Goal: Book appointment/travel/reservation

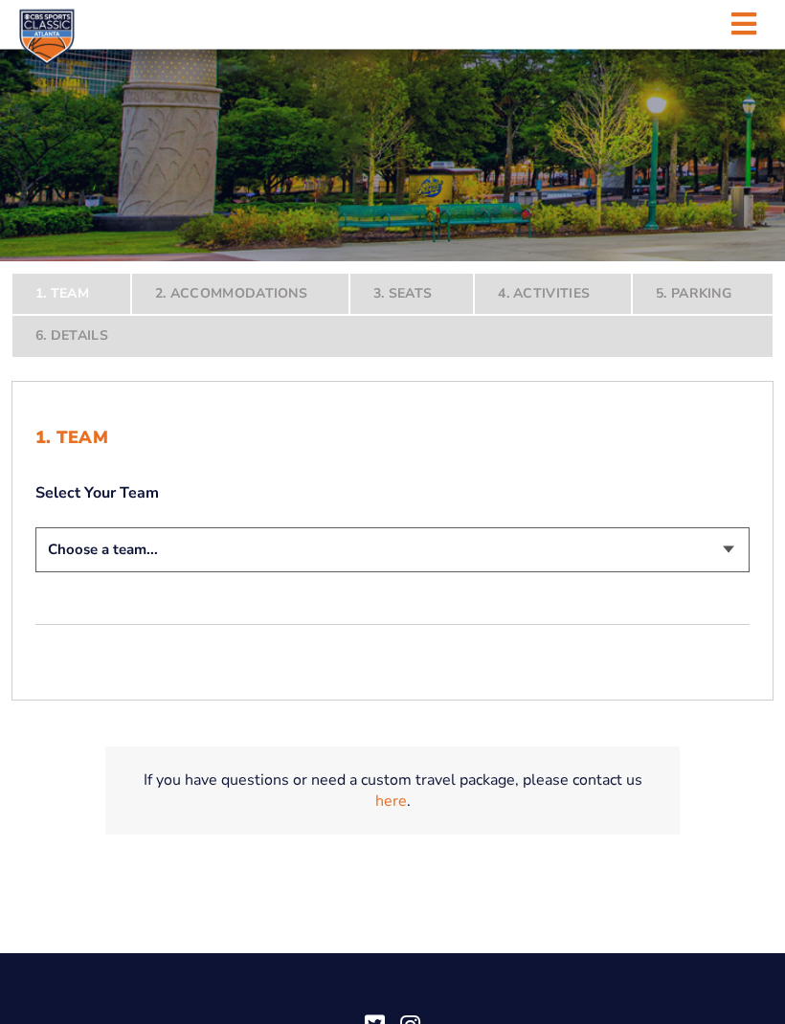
scroll to position [278, 0]
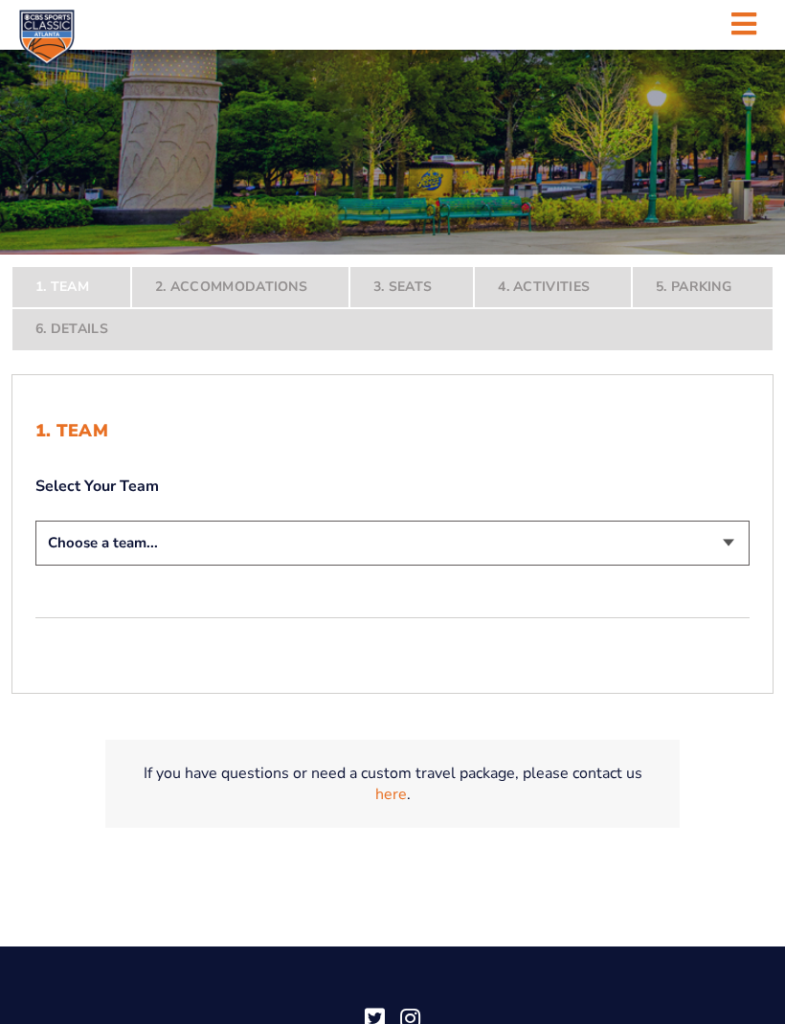
click at [733, 566] on select "Choose a team... [US_STATE] Wildcats [US_STATE] State Buckeyes [US_STATE] Tar H…" at bounding box center [392, 543] width 714 height 45
select select "12956"
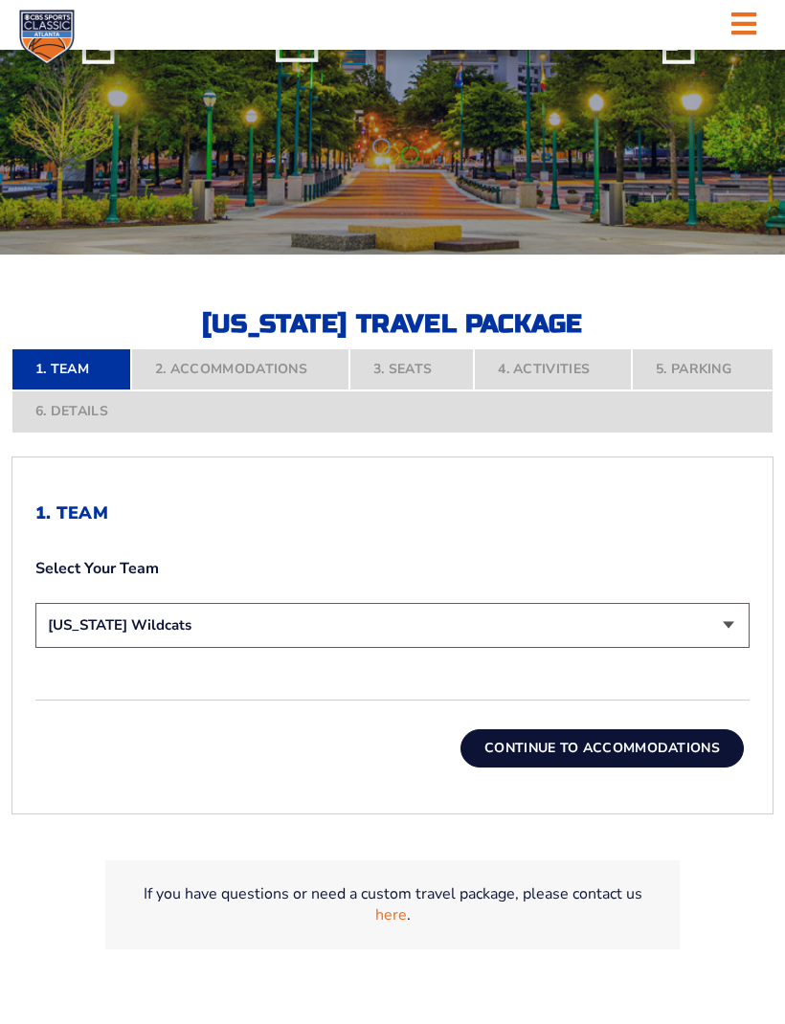
click at [639, 768] on button "Continue To Accommodations" at bounding box center [601, 748] width 283 height 38
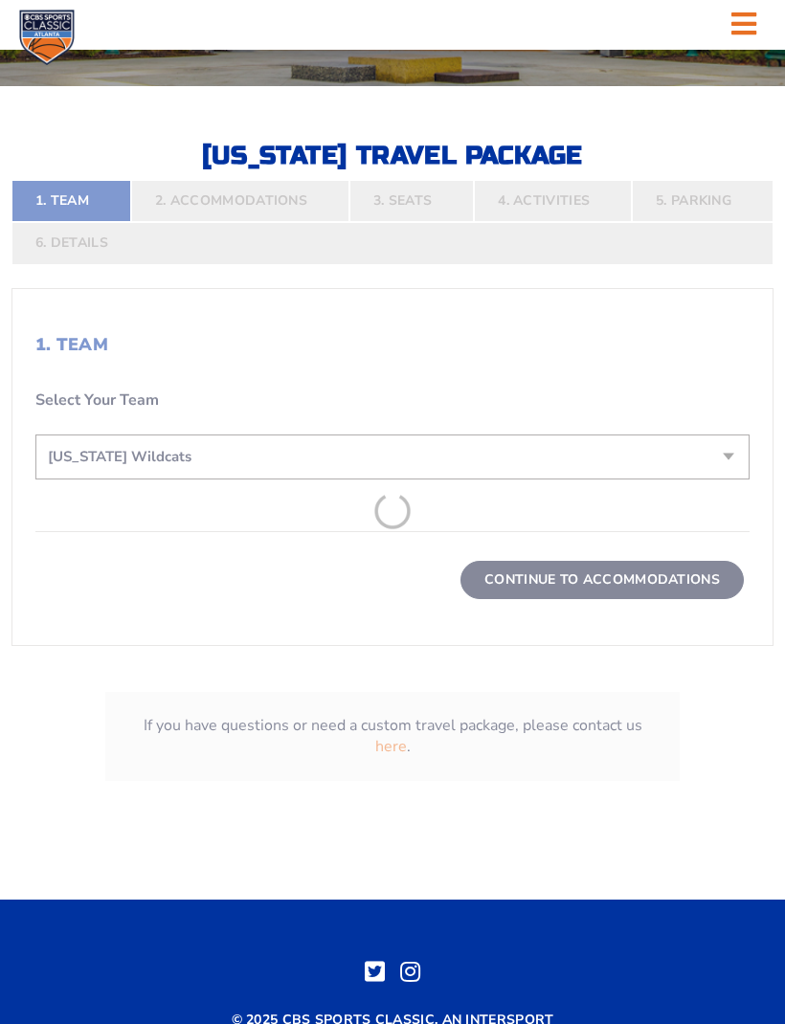
scroll to position [462, 0]
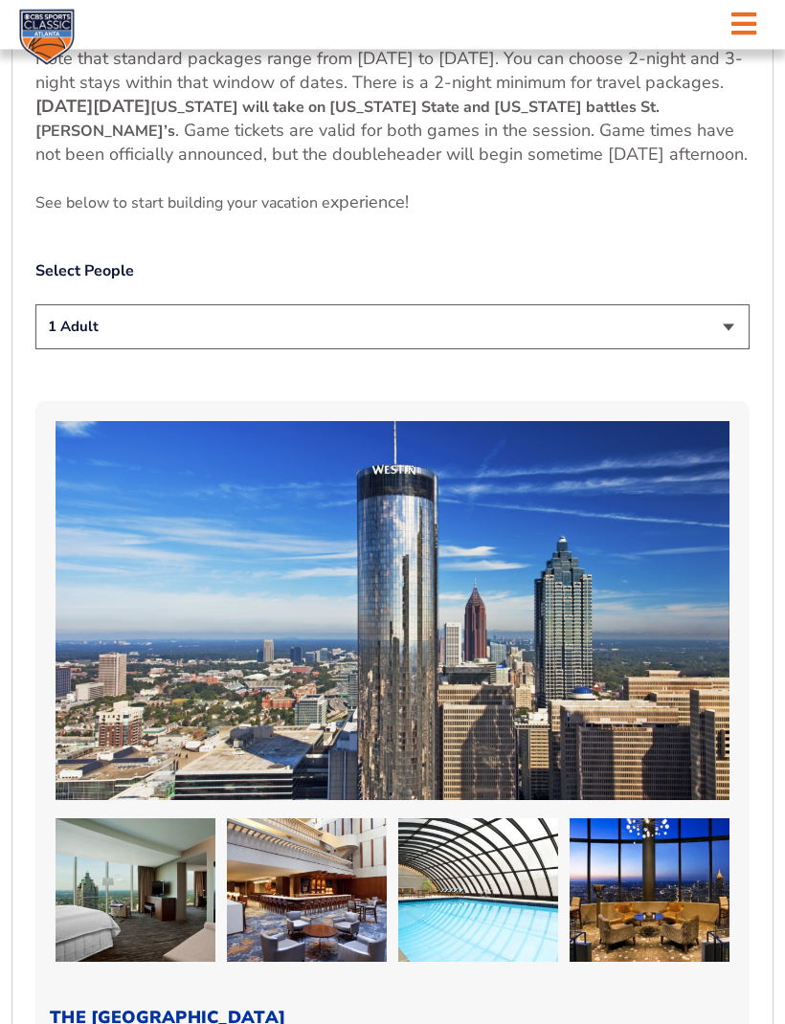
click at [741, 350] on select "1 Adult 2 Adults 3 Adults 4 Adults 2 Adults + 1 Child 2 Adults + 2 Children 2 A…" at bounding box center [392, 327] width 714 height 45
select select "2 Adults"
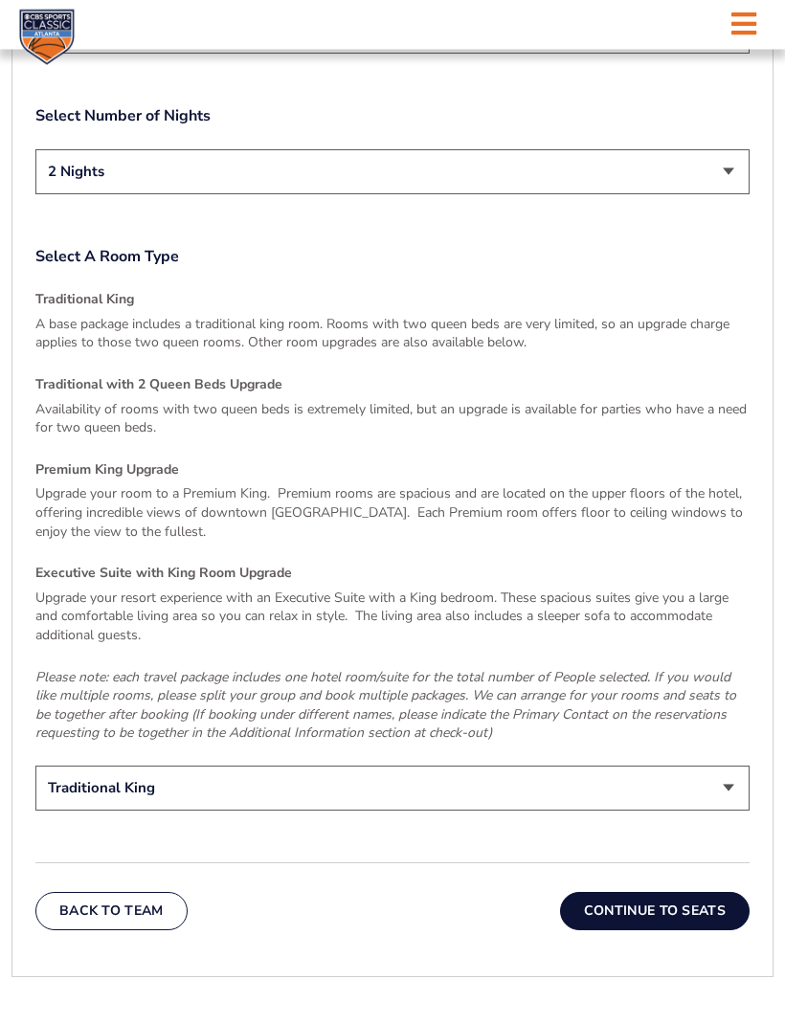
scroll to position [2604, 0]
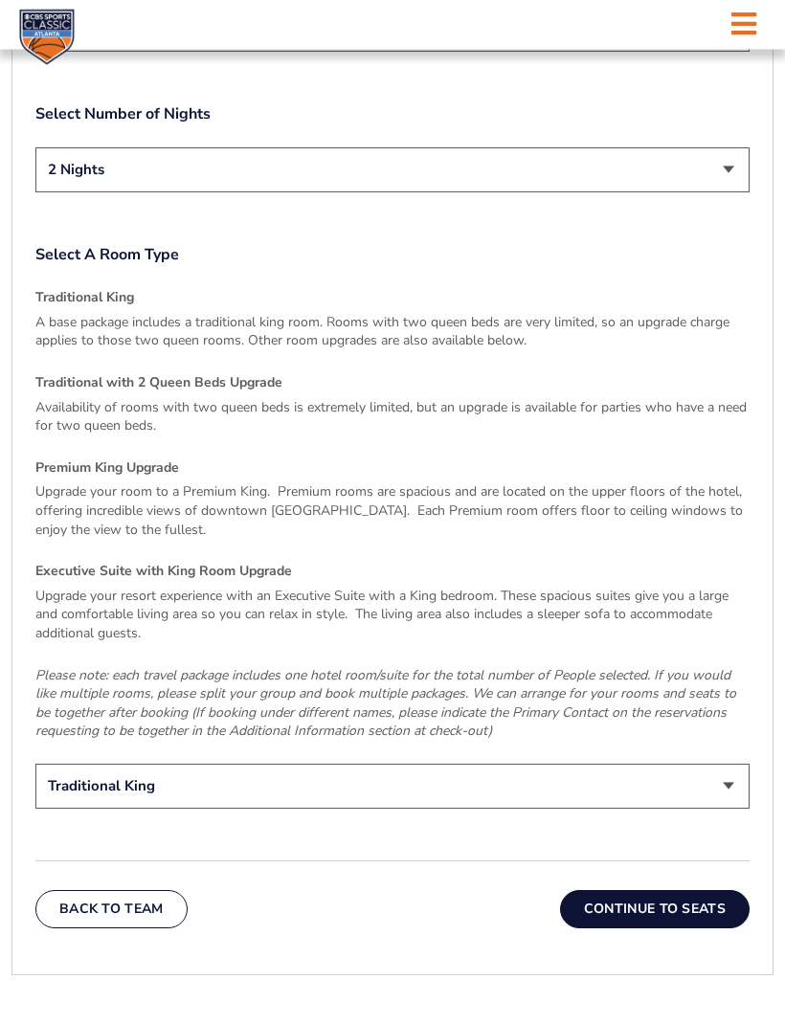
click at [92, 420] on p "Availability of rooms with two queen beds is extremely limited, but an upgrade …" at bounding box center [392, 417] width 714 height 37
click at [736, 796] on select "Traditional King Traditional with 2 Queen Beds Upgrade (+$45 per night) Premium…" at bounding box center [392, 786] width 714 height 45
select select "Traditional with 2 Queen Beds Upgrade"
click at [660, 926] on button "Continue To Seats" at bounding box center [655, 909] width 190 height 38
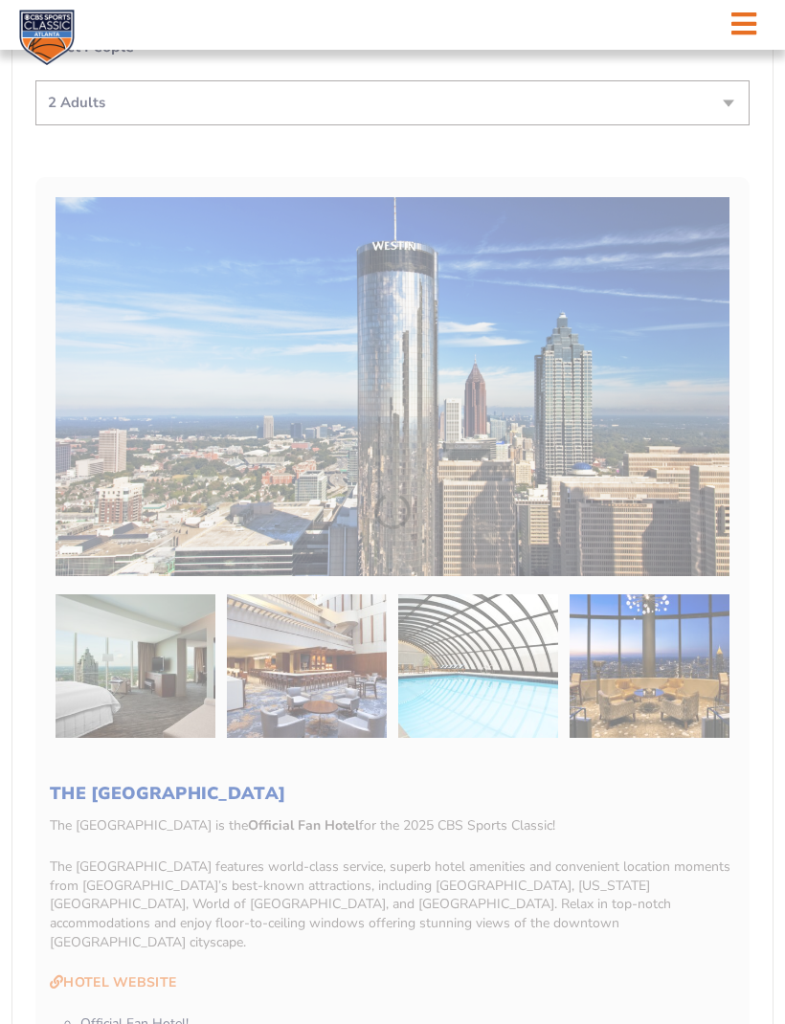
scroll to position [462, 0]
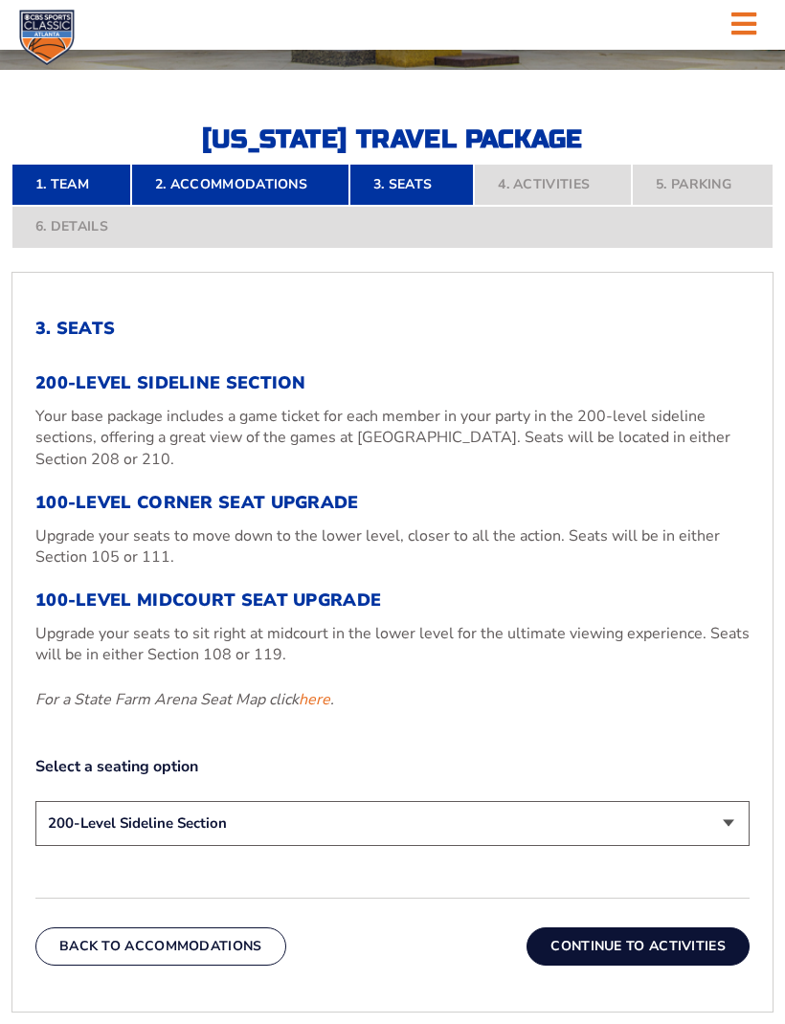
click at [314, 710] on link "here" at bounding box center [315, 699] width 32 height 21
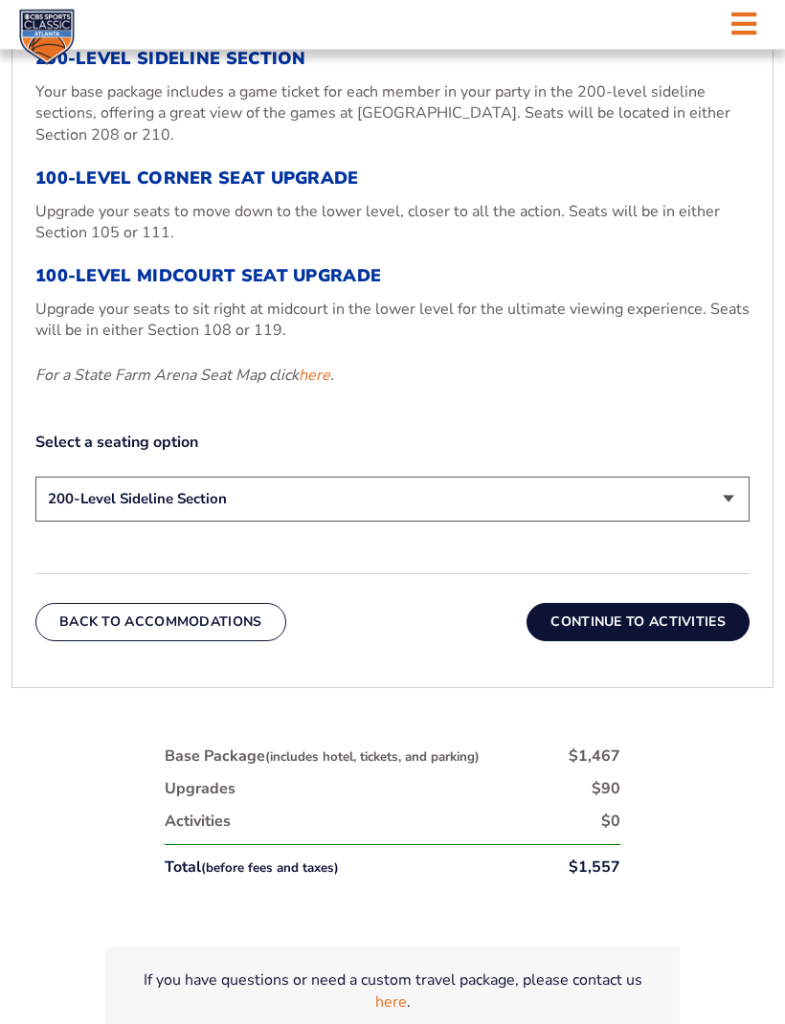
scroll to position [787, 0]
click at [733, 522] on select "200-Level Sideline Section 100-Level Corner Seat Upgrade (+$120 per person) 100…" at bounding box center [392, 499] width 714 height 45
select select "100-Level Midcourt Seat Upgrade"
click at [665, 641] on button "Continue To Activities" at bounding box center [637, 622] width 223 height 38
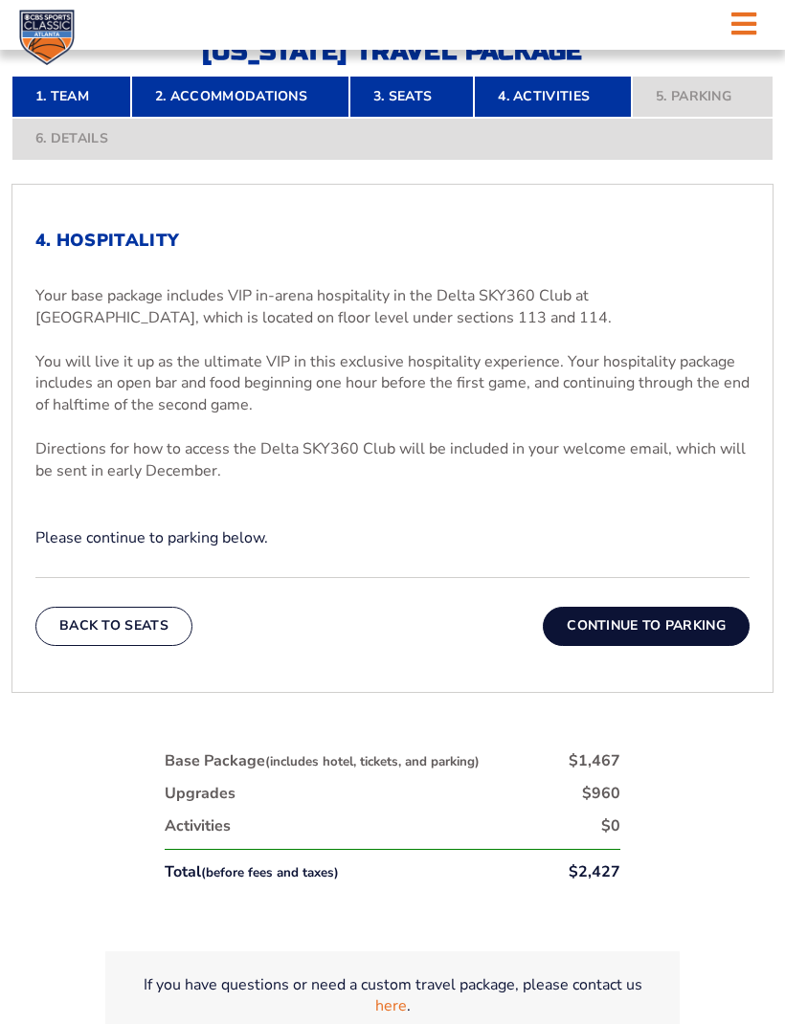
scroll to position [548, 0]
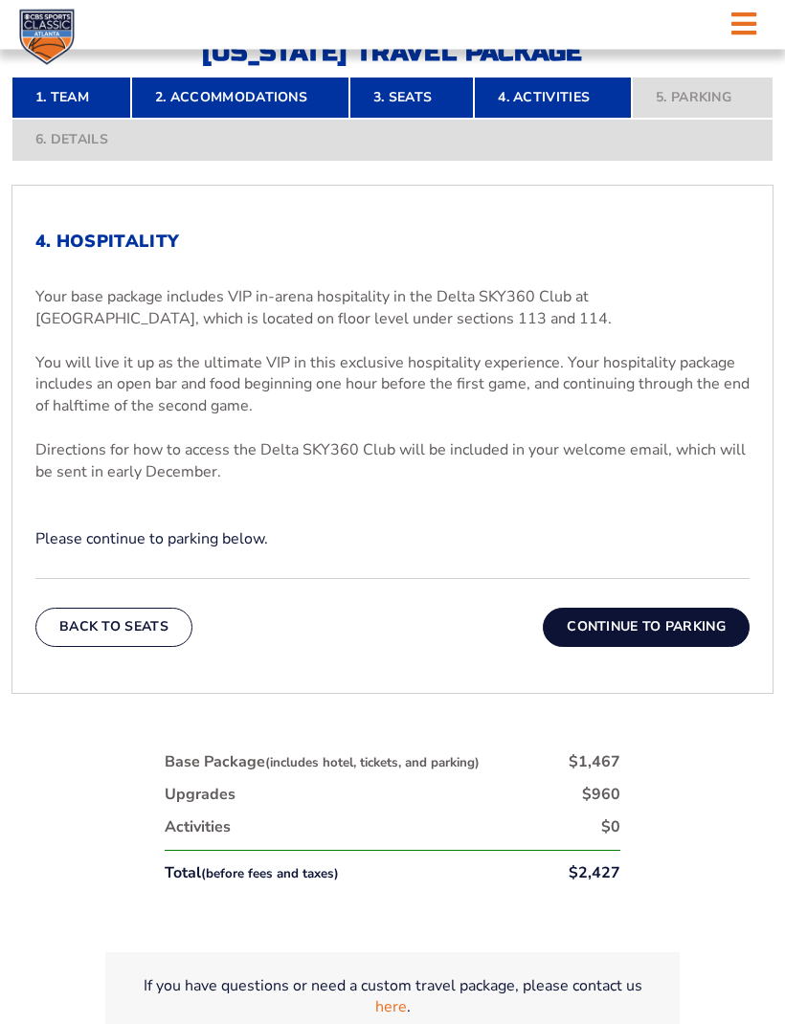
click at [676, 647] on button "Continue To Parking" at bounding box center [646, 628] width 207 height 38
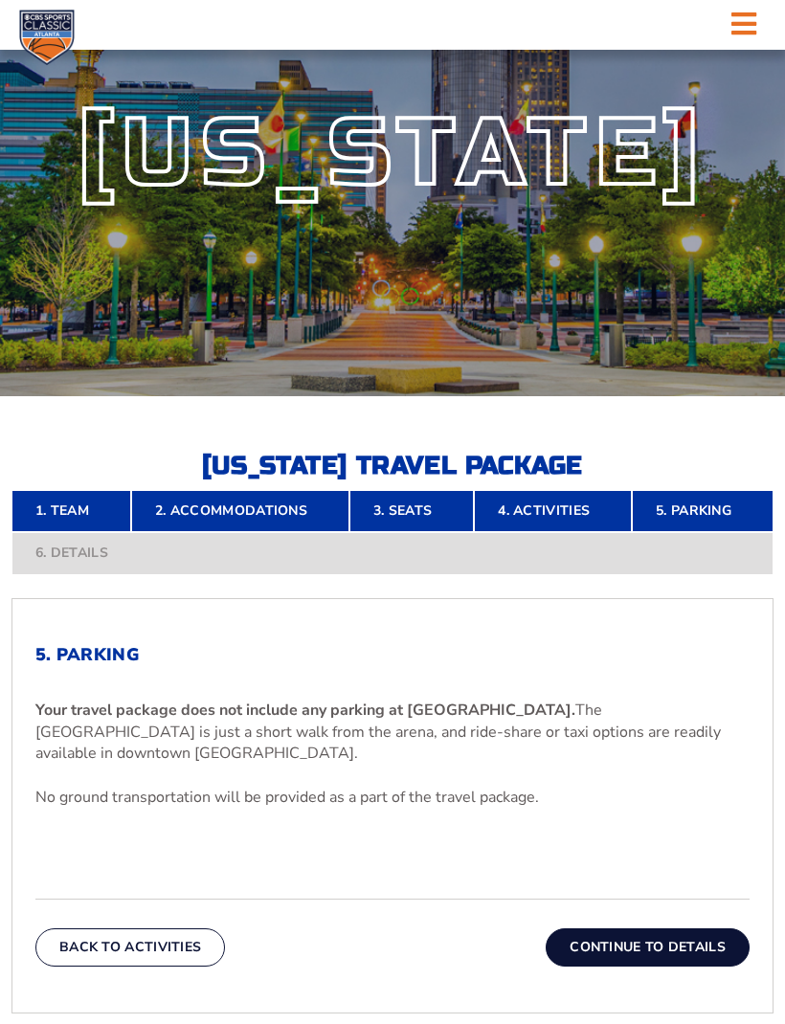
scroll to position [134, 0]
